Goal: Information Seeking & Learning: Learn about a topic

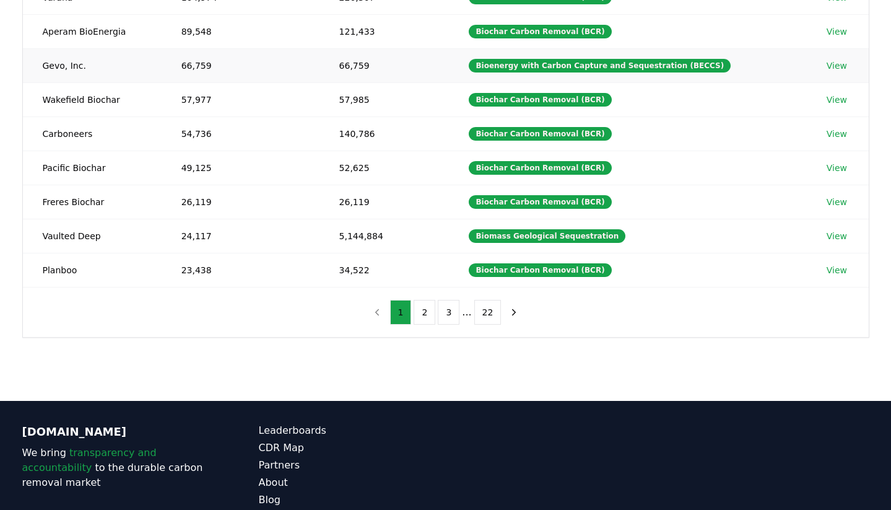
scroll to position [342, 0]
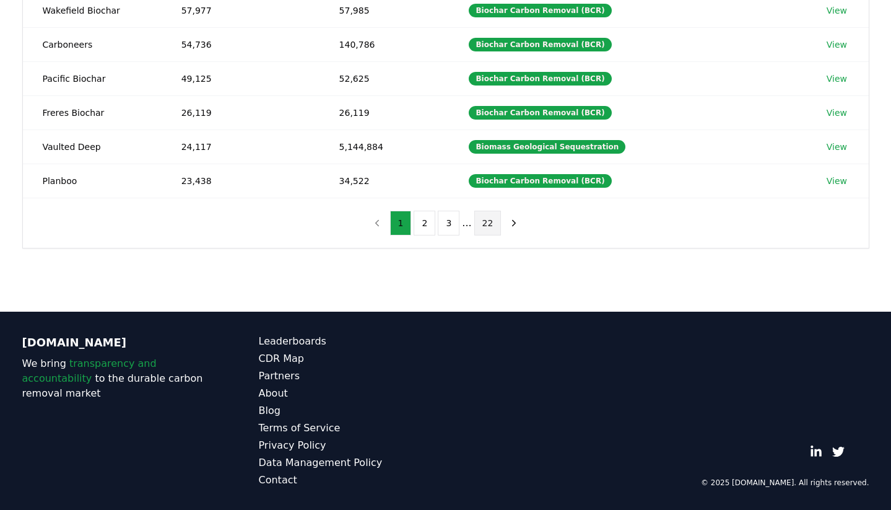
click at [490, 224] on button "22" at bounding box center [487, 223] width 27 height 25
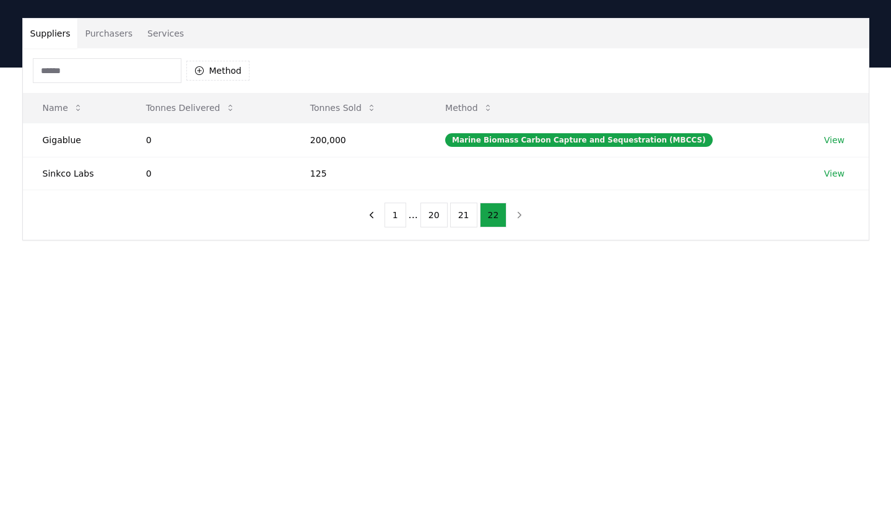
scroll to position [0, 0]
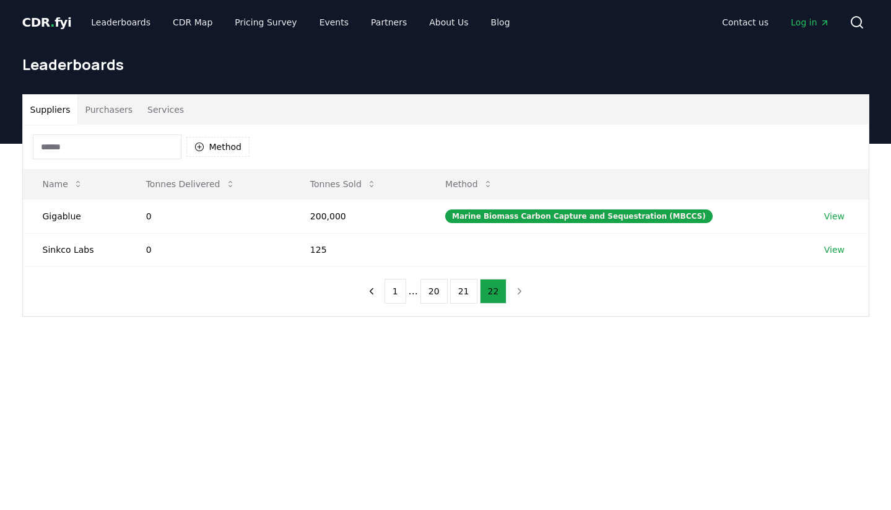
click at [116, 111] on button "Purchasers" at bounding box center [108, 110] width 63 height 30
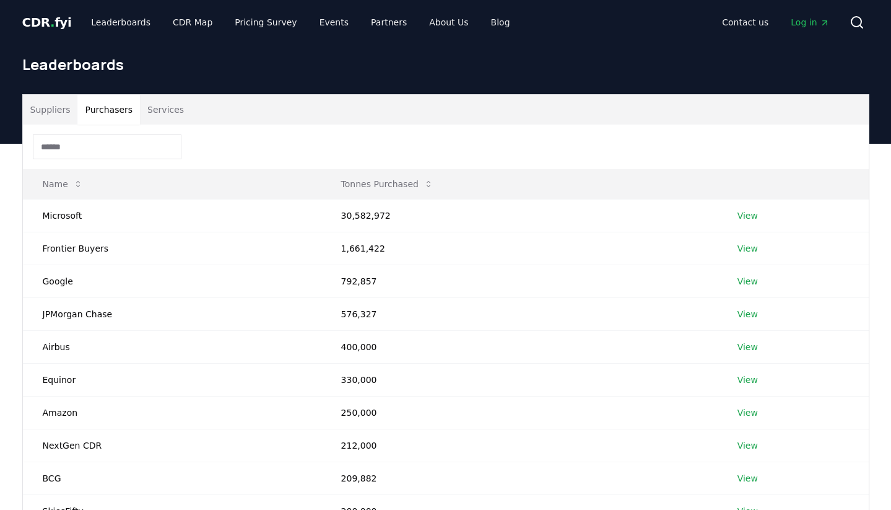
click at [144, 106] on button "Services" at bounding box center [165, 110] width 51 height 30
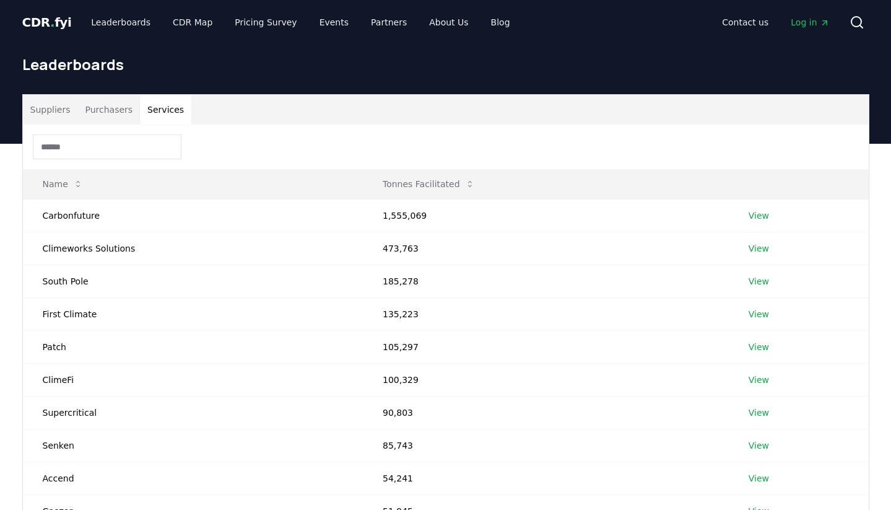
click at [168, 110] on button "Services" at bounding box center [165, 110] width 51 height 30
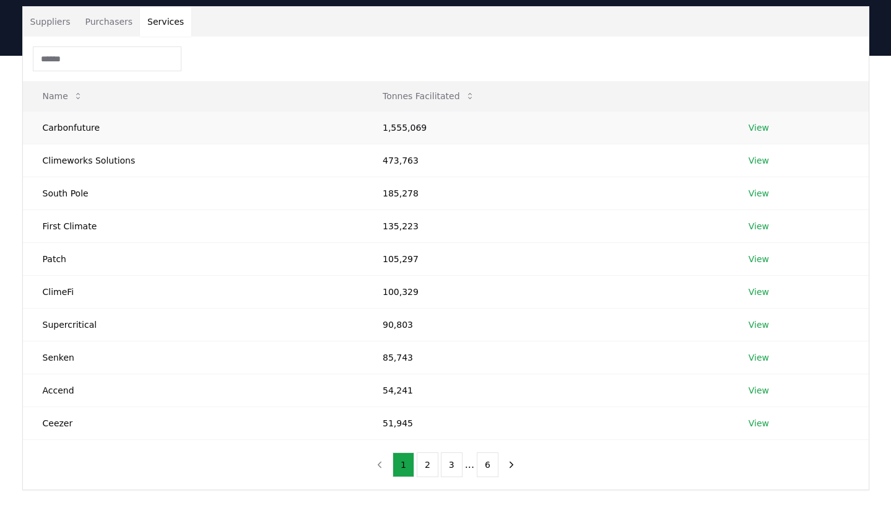
scroll to position [89, 0]
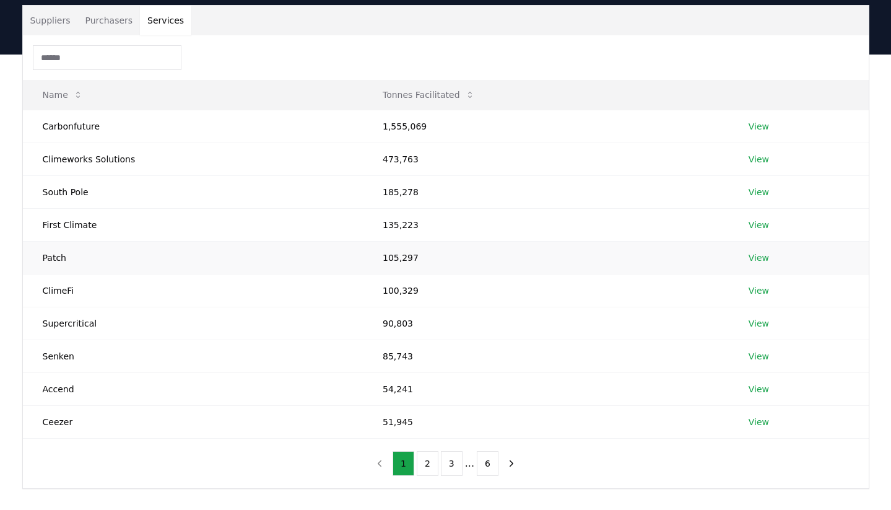
click at [758, 258] on link "View" at bounding box center [759, 257] width 20 height 12
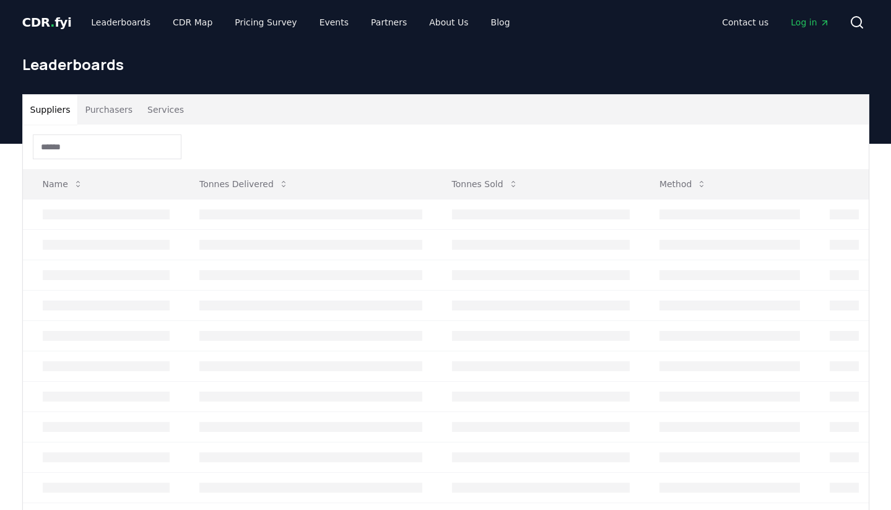
scroll to position [89, 0]
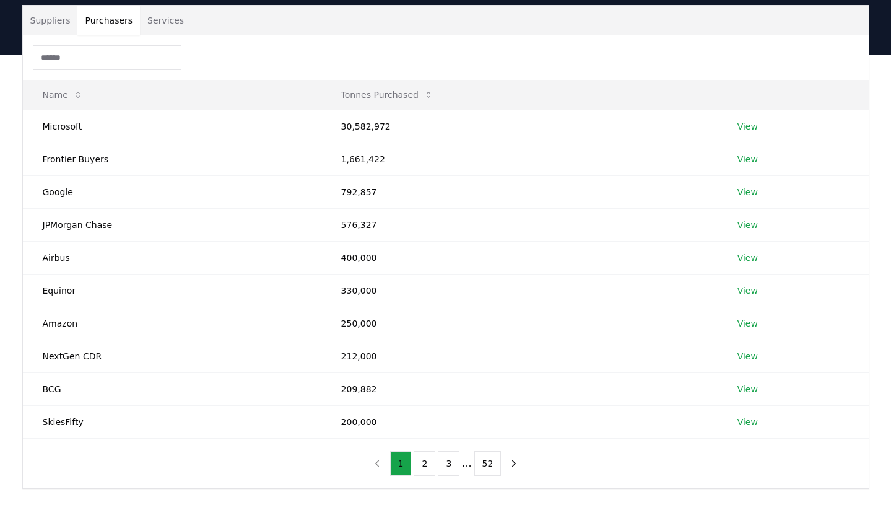
click at [115, 25] on button "Purchasers" at bounding box center [108, 21] width 63 height 30
click at [454, 462] on button "3" at bounding box center [449, 463] width 22 height 25
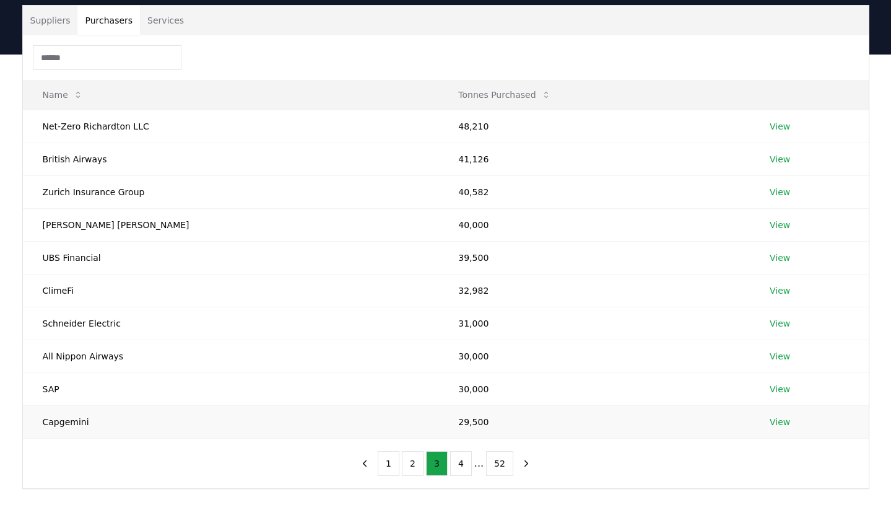
click at [770, 419] on link "View" at bounding box center [780, 421] width 20 height 12
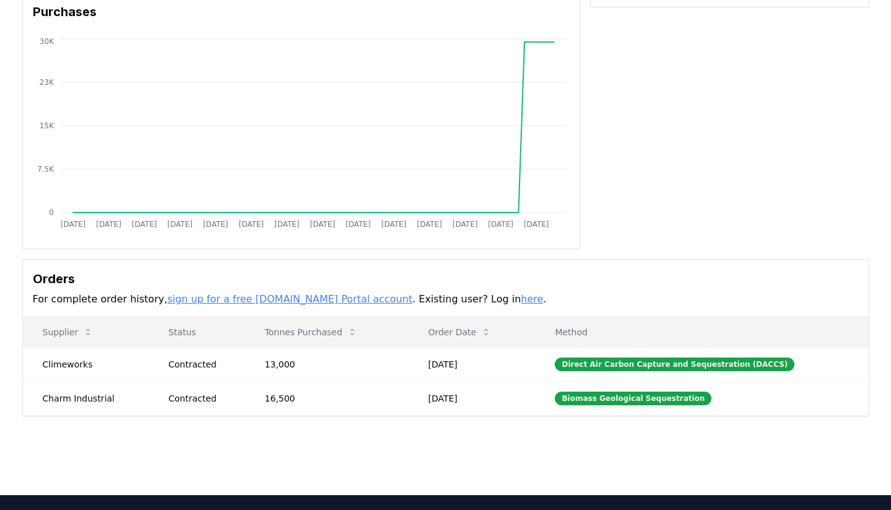
scroll to position [111, 0]
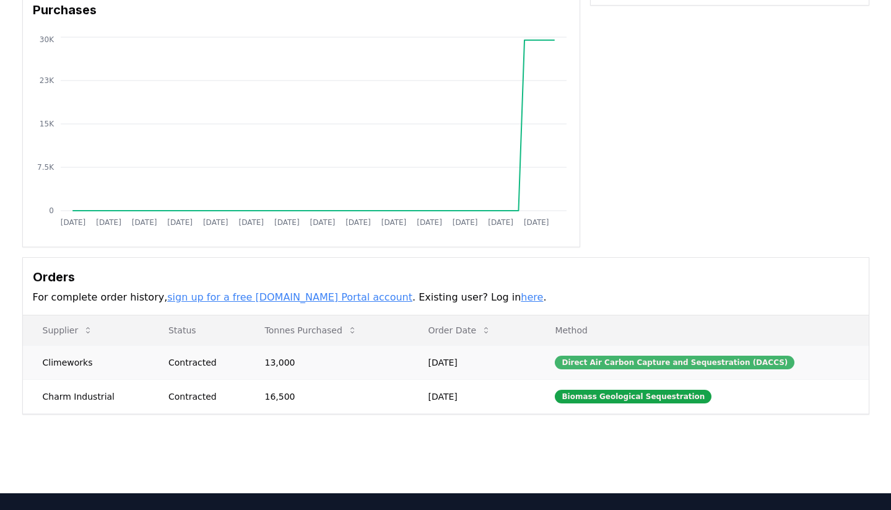
click at [627, 363] on div "Direct Air Carbon Capture and Sequestration (DACCS)" at bounding box center [675, 362] width 240 height 14
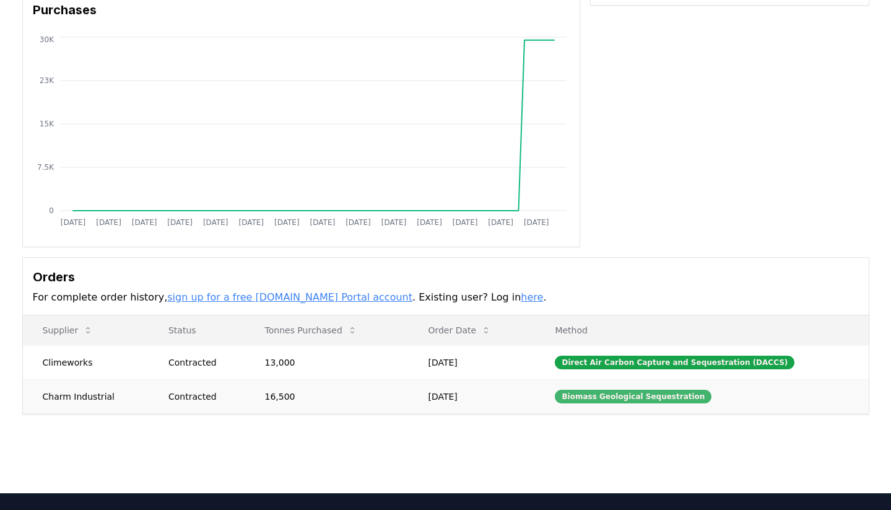
click at [608, 398] on div "Biomass Geological Sequestration" at bounding box center [633, 396] width 157 height 14
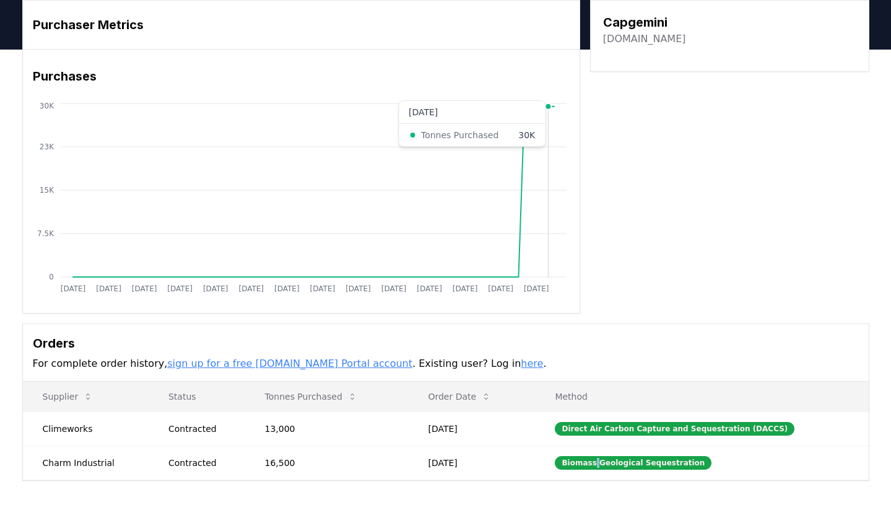
scroll to position [0, 0]
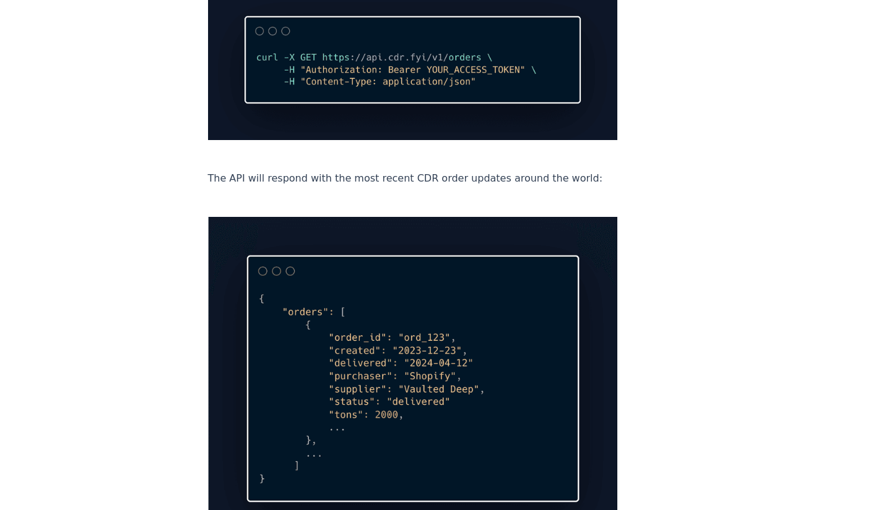
scroll to position [1762, 0]
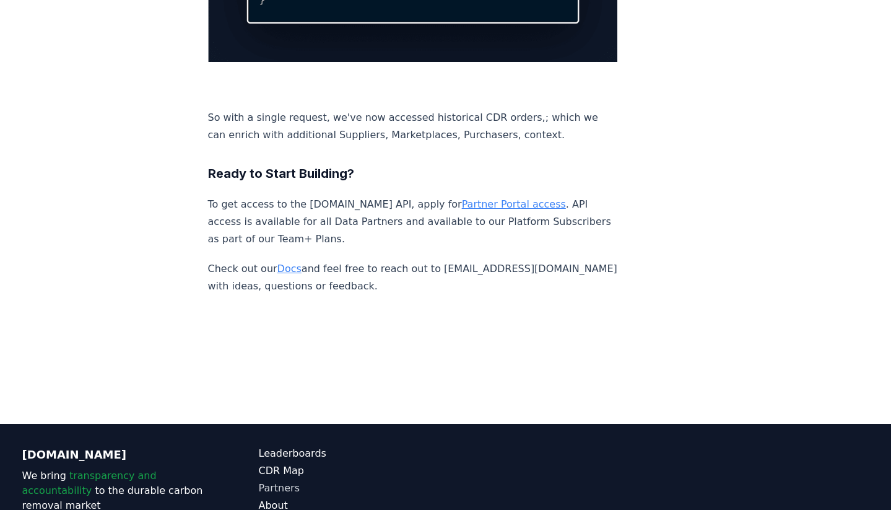
click at [282, 480] on link "Partners" at bounding box center [352, 487] width 187 height 15
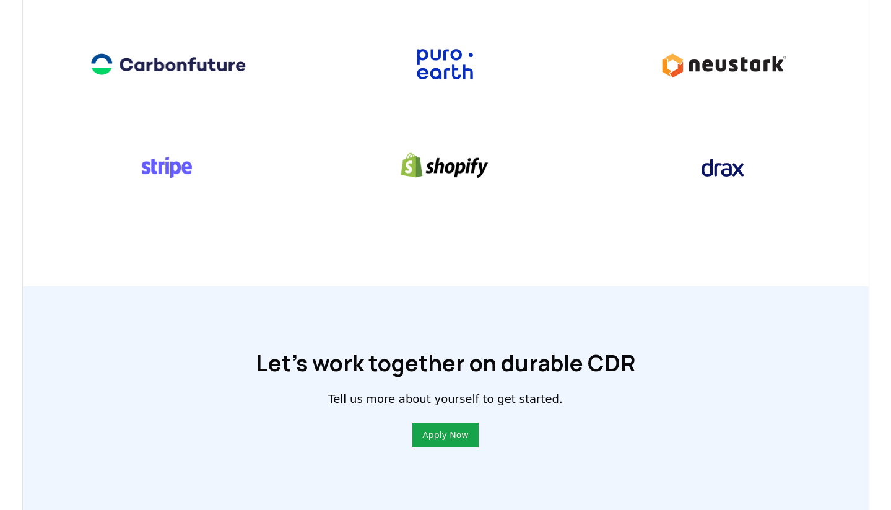
scroll to position [924, 0]
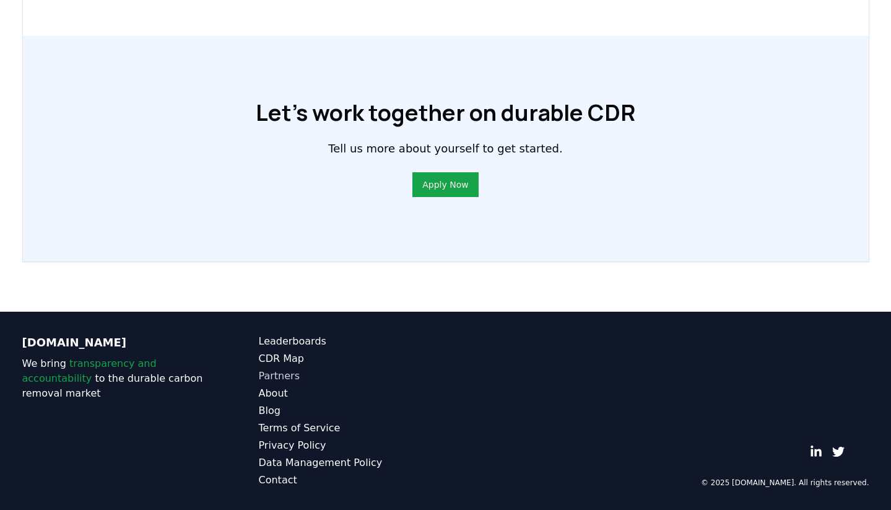
click at [279, 378] on link "Partners" at bounding box center [352, 375] width 187 height 15
click at [276, 380] on link "Partners" at bounding box center [352, 375] width 187 height 15
click at [275, 466] on link "Data Management Policy" at bounding box center [352, 462] width 187 height 15
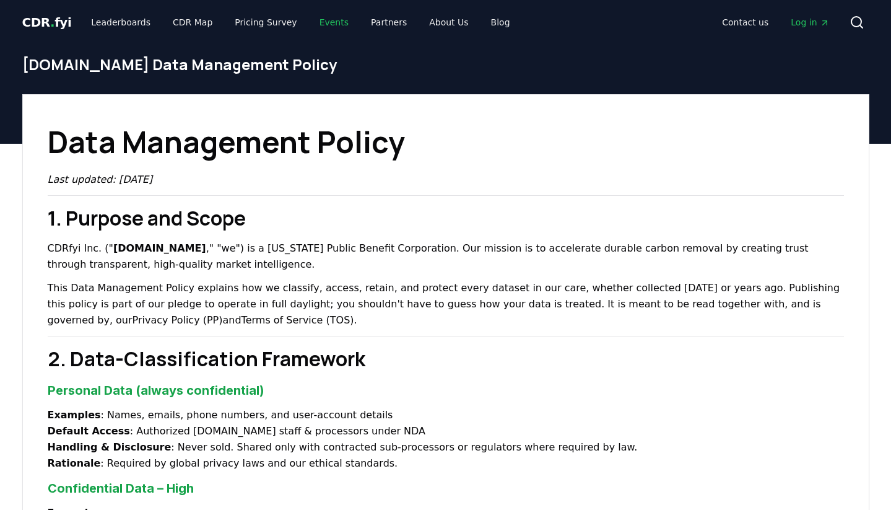
click at [318, 19] on link "Events" at bounding box center [334, 22] width 49 height 22
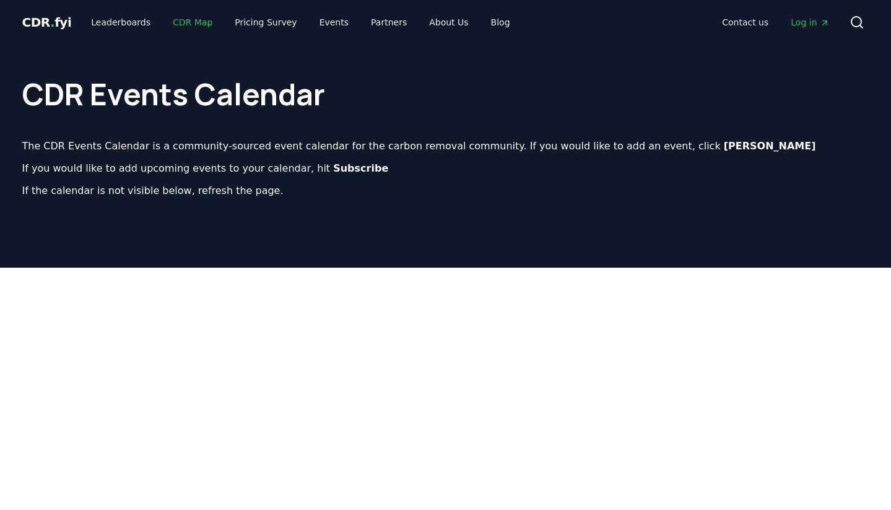
click at [184, 25] on link "CDR Map" at bounding box center [192, 22] width 59 height 22
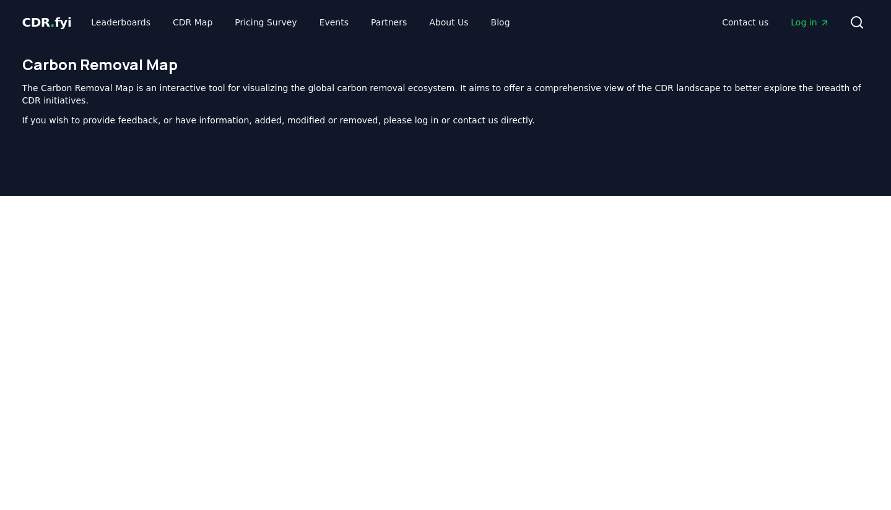
scroll to position [47, 0]
